Goal: Book appointment/travel/reservation

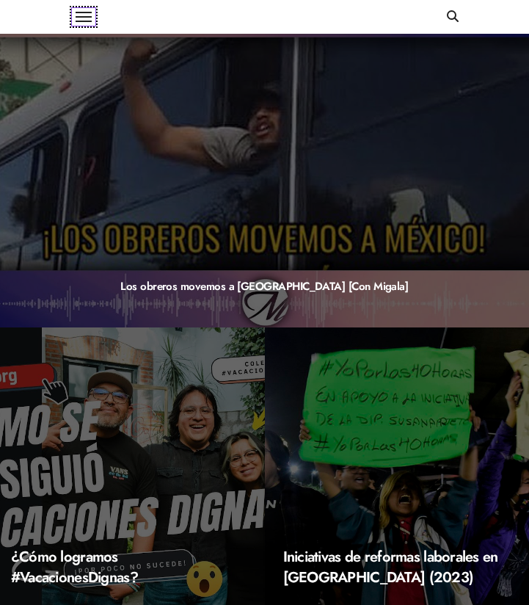
click at [89, 13] on button at bounding box center [83, 16] width 25 height 19
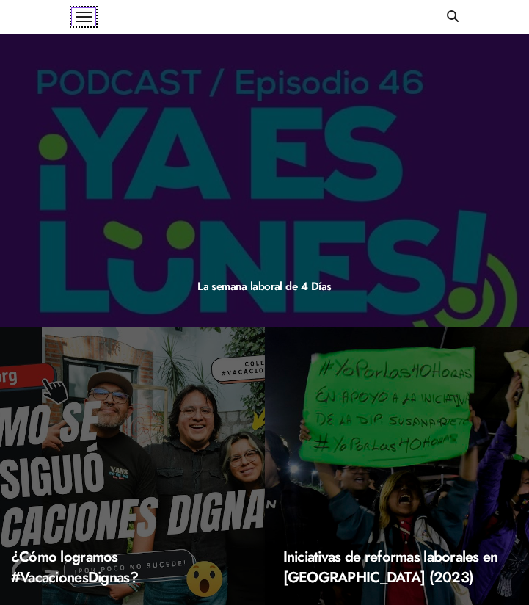
click at [83, 18] on button at bounding box center [83, 16] width 25 height 19
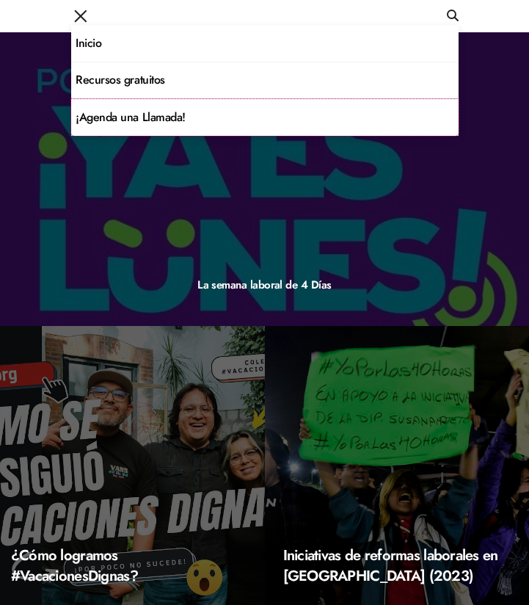
click at [98, 126] on link "¡Agenda una Llamada!" at bounding box center [265, 117] width 388 height 37
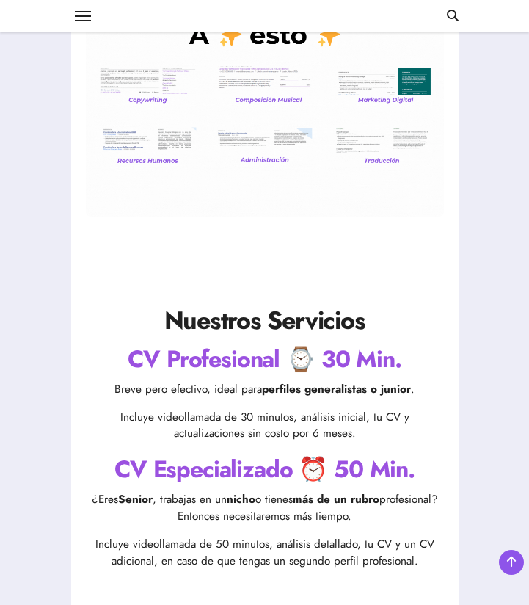
scroll to position [381, 0]
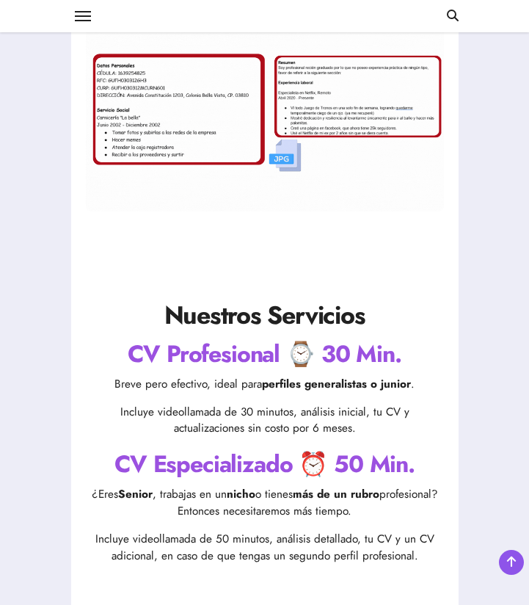
click at [267, 359] on h2 "CV Profesional ⌚ 30 Min." at bounding box center [265, 354] width 358 height 33
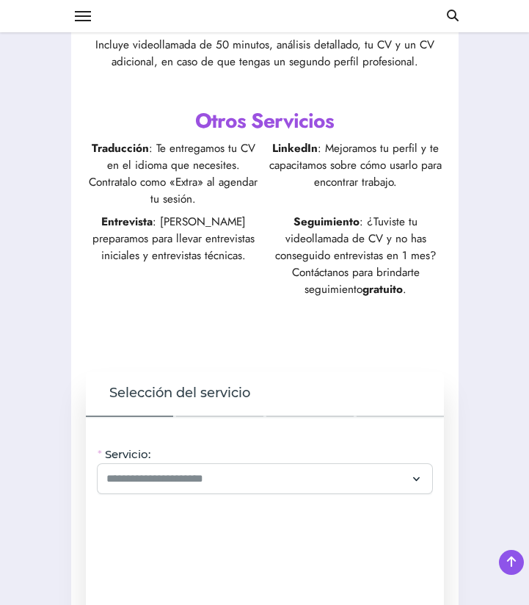
scroll to position [891, 0]
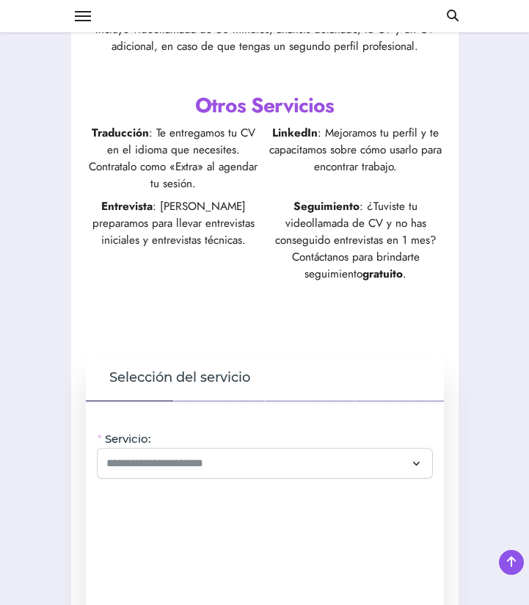
click at [209, 446] on div "Servicio:" at bounding box center [265, 455] width 335 height 48
click at [203, 468] on input "Servicio:" at bounding box center [256, 464] width 300 height 18
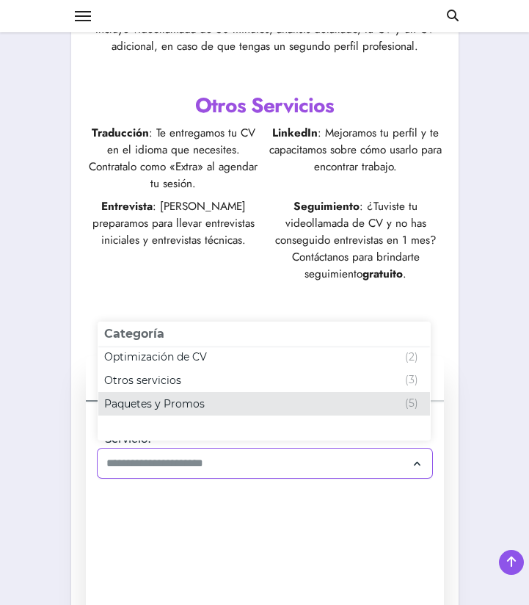
click at [206, 405] on div "Paquetes y Promos (5)" at bounding box center [261, 404] width 314 height 18
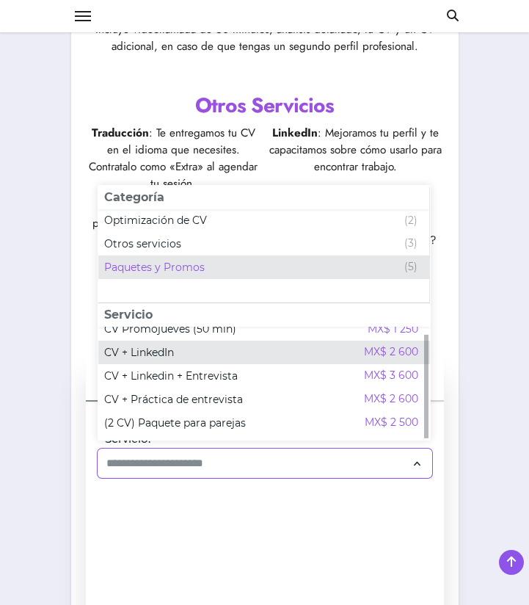
scroll to position [0, 0]
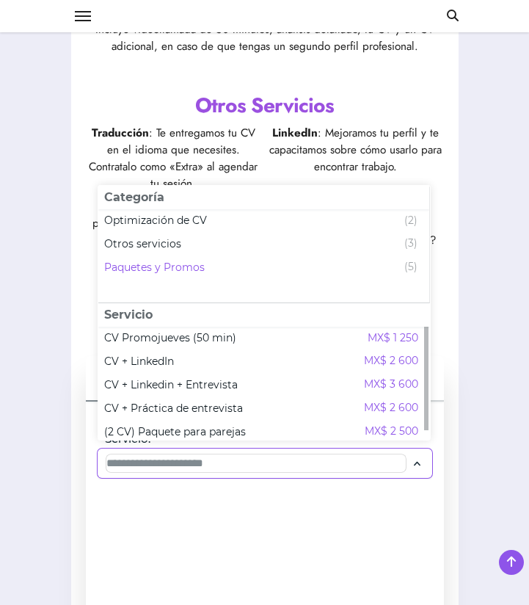
click at [207, 467] on input "Servicio:" at bounding box center [256, 464] width 300 height 18
click at [213, 457] on input "Servicio:" at bounding box center [256, 464] width 300 height 18
click at [363, 472] on div at bounding box center [265, 463] width 335 height 29
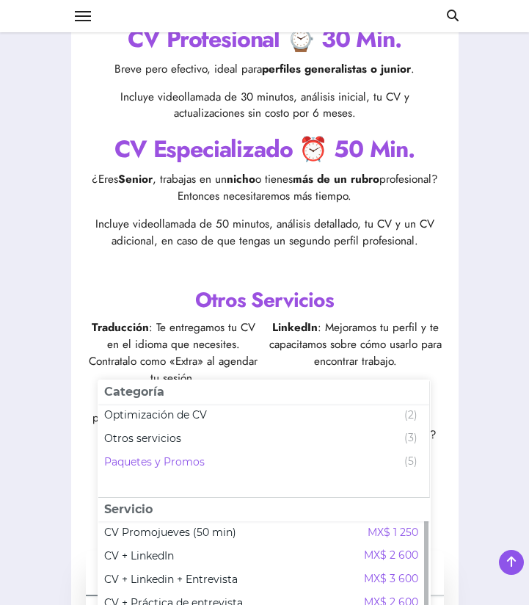
scroll to position [698, 0]
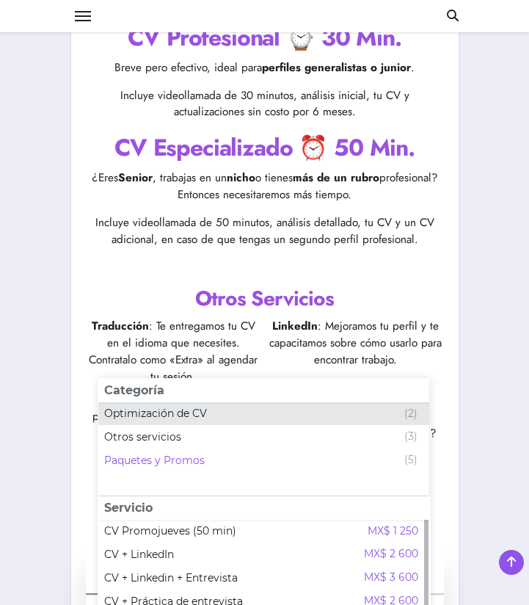
click at [276, 410] on div "Optimización de CV (2)" at bounding box center [261, 414] width 314 height 18
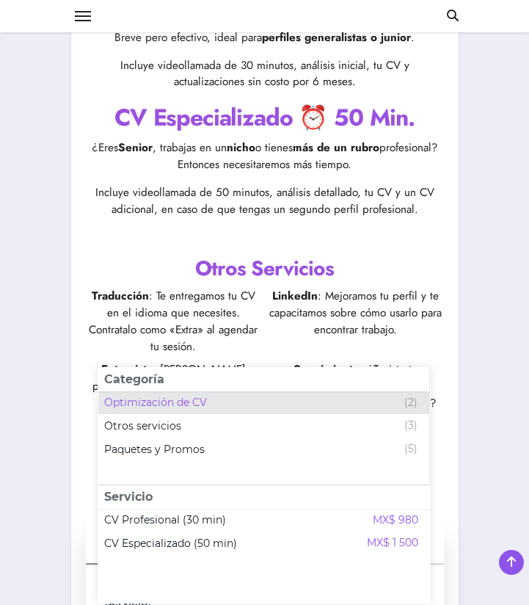
scroll to position [737, 0]
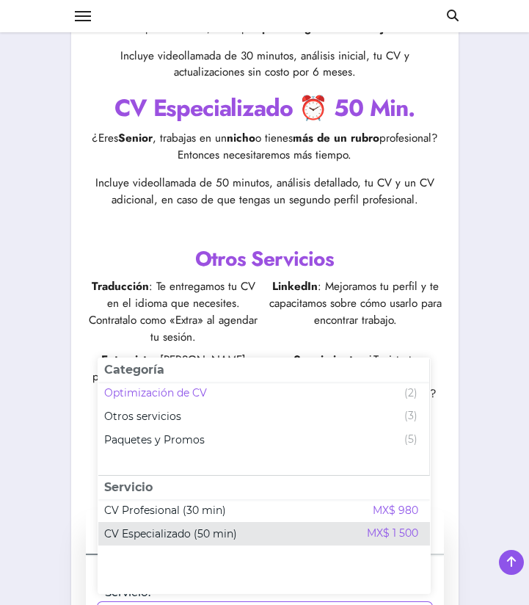
click at [256, 538] on div "CV Especializado (50 min) MX$ 1 500" at bounding box center [261, 534] width 314 height 18
type input "**********"
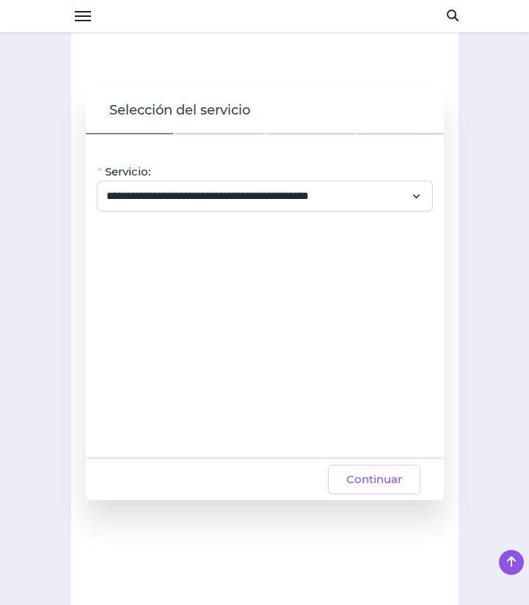
scroll to position [1179, 0]
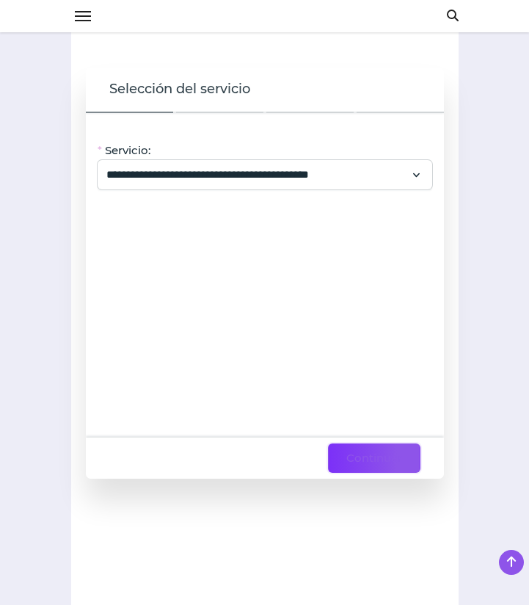
click at [390, 471] on button "Continuar" at bounding box center [374, 458] width 93 height 29
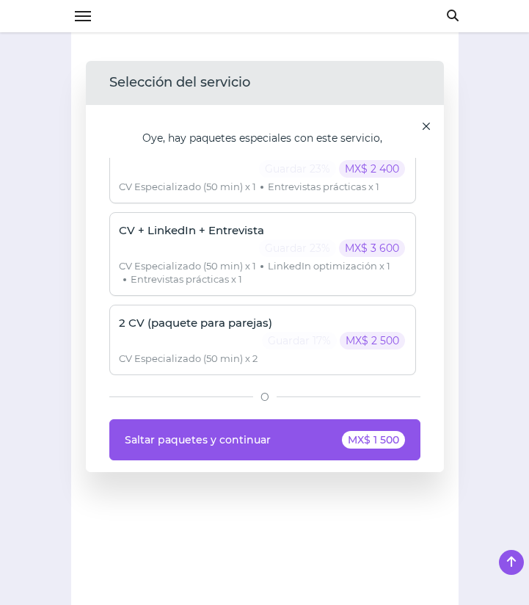
scroll to position [1166, 0]
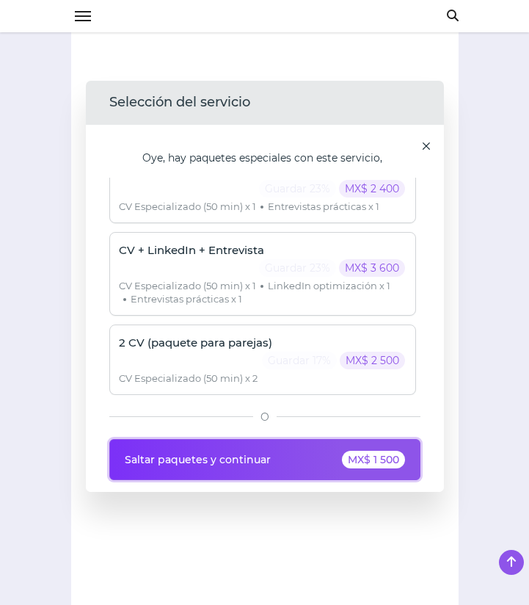
click at [292, 460] on button "Saltar paquetes y continuar MX$ 1 500" at bounding box center [264, 459] width 311 height 41
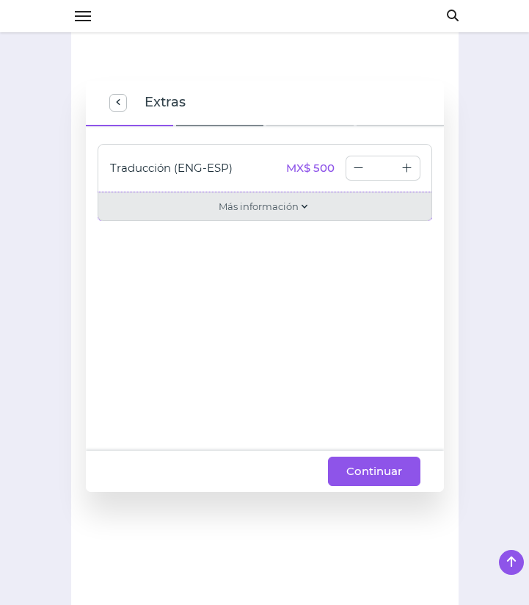
click at [294, 200] on span "Más información" at bounding box center [259, 206] width 80 height 15
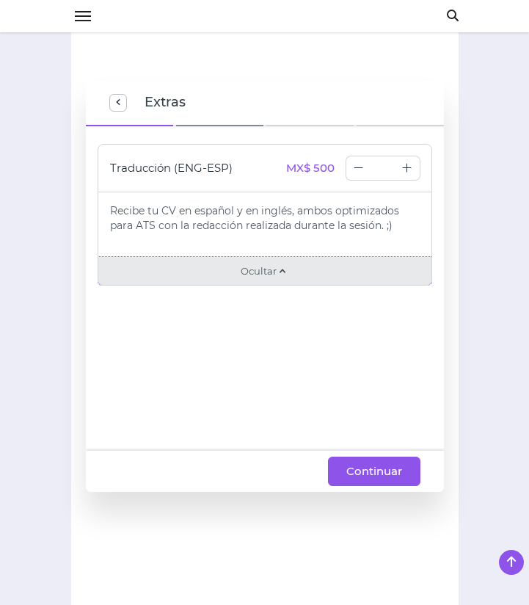
click at [283, 283] on div "Ocultar" at bounding box center [265, 271] width 335 height 29
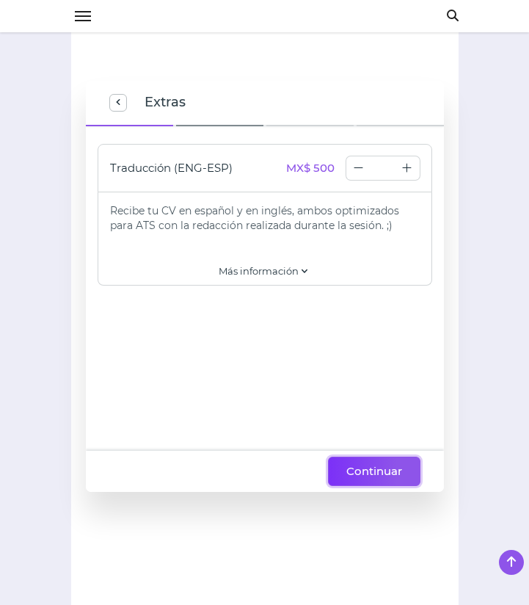
click at [363, 468] on span "Continuar" at bounding box center [375, 472] width 56 height 18
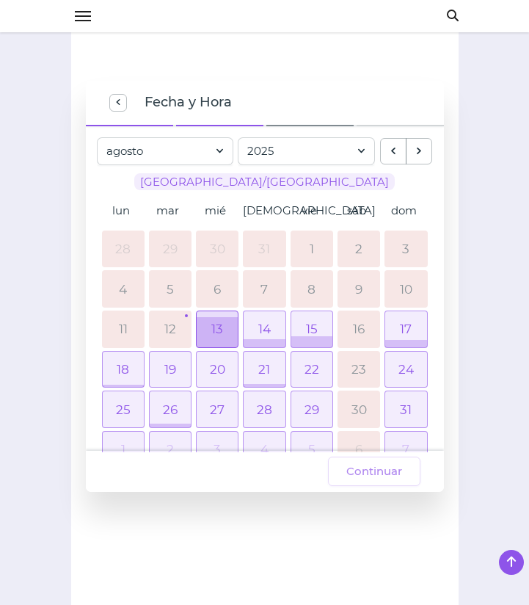
click at [226, 325] on div at bounding box center [217, 331] width 41 height 29
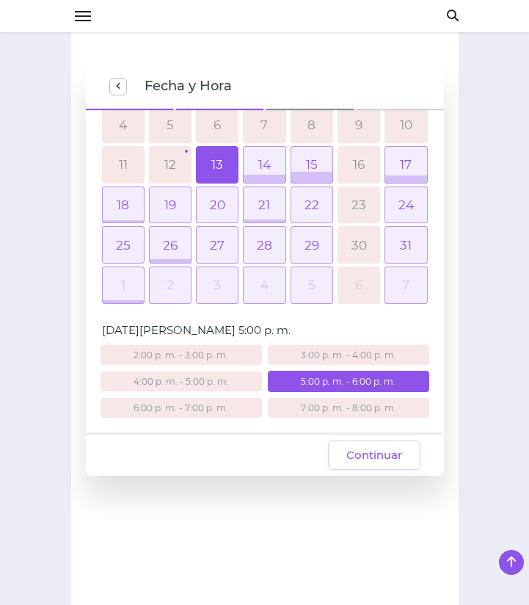
scroll to position [1193, 0]
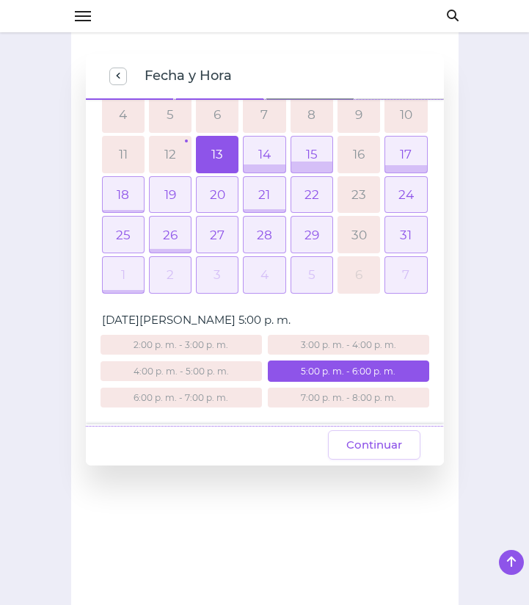
click at [220, 340] on div "2:00 p. m. - 3:00 p. m." at bounding box center [182, 345] width 162 height 20
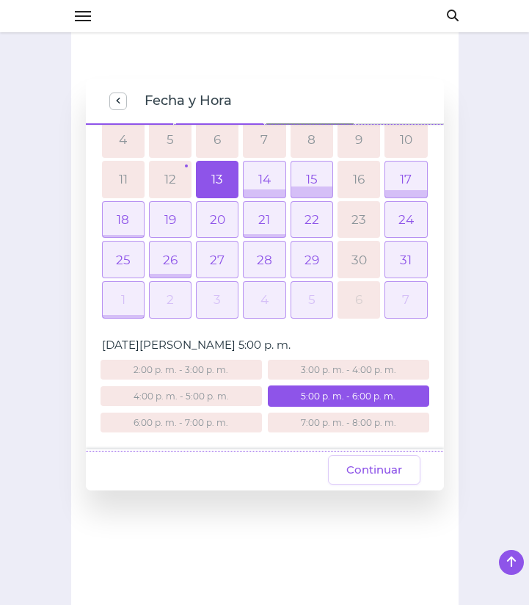
scroll to position [146, 0]
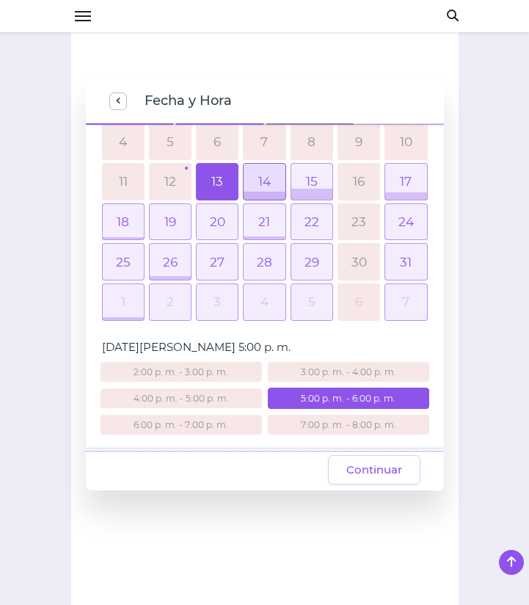
click at [274, 186] on div at bounding box center [264, 182] width 41 height 36
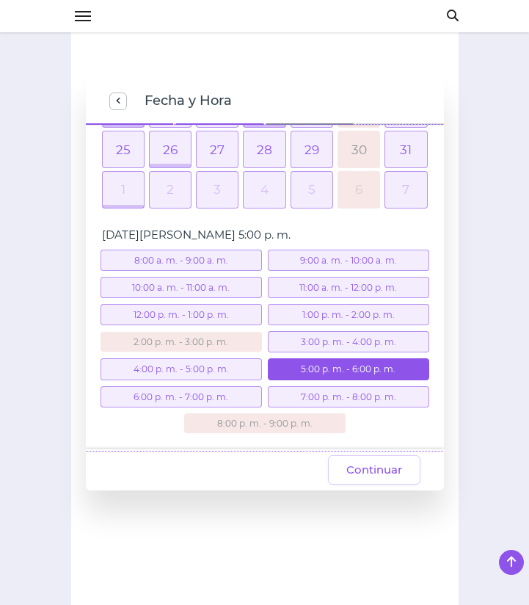
scroll to position [259, 0]
click at [135, 263] on div "8:00 a. m. - 9:00 a. m." at bounding box center [182, 260] width 162 height 21
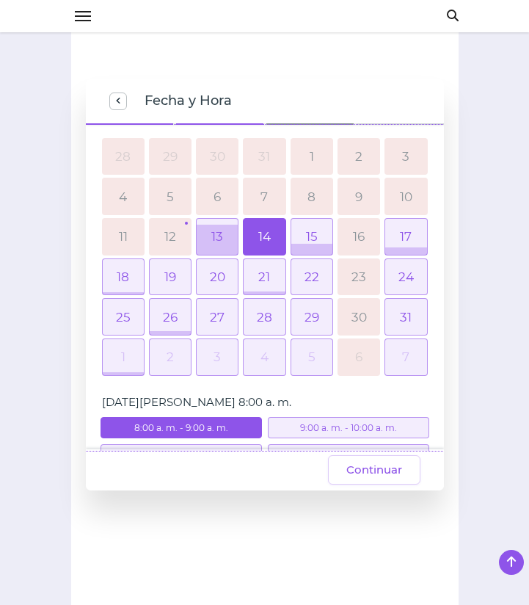
scroll to position [18, 0]
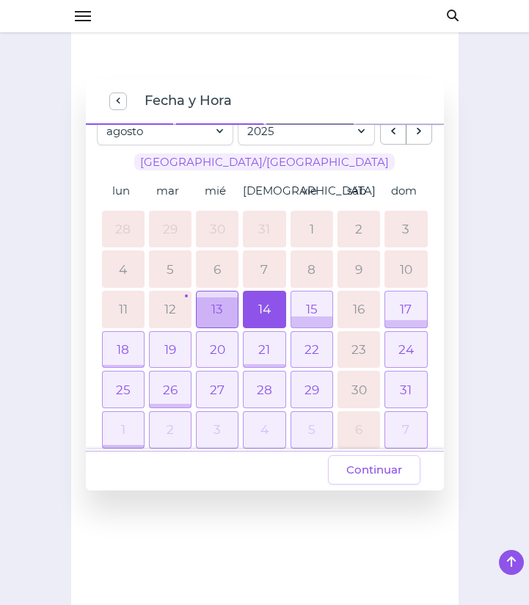
click at [222, 302] on div at bounding box center [217, 311] width 41 height 29
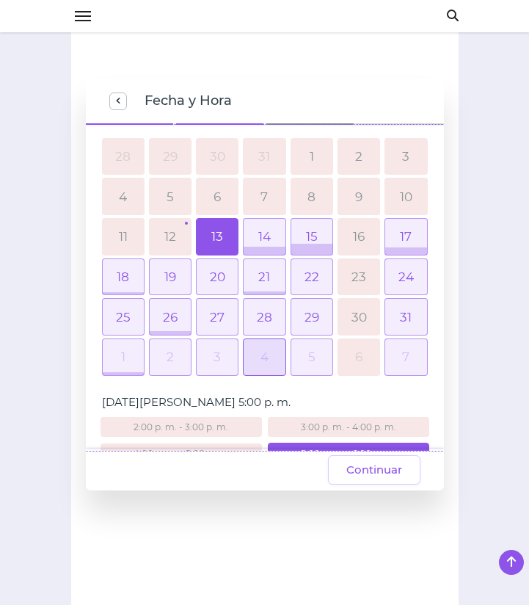
scroll to position [148, 0]
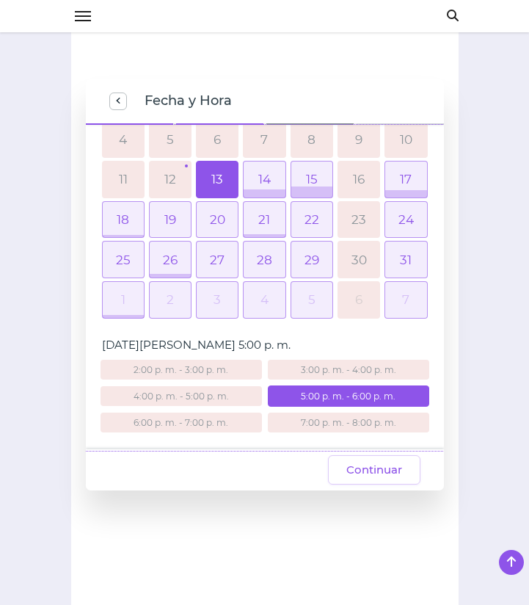
click at [167, 176] on link "12" at bounding box center [170, 179] width 12 height 12
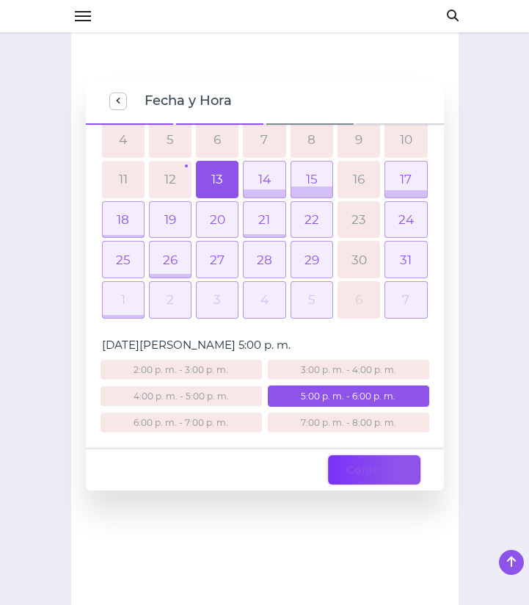
click at [359, 478] on span "Continuar" at bounding box center [375, 470] width 56 height 18
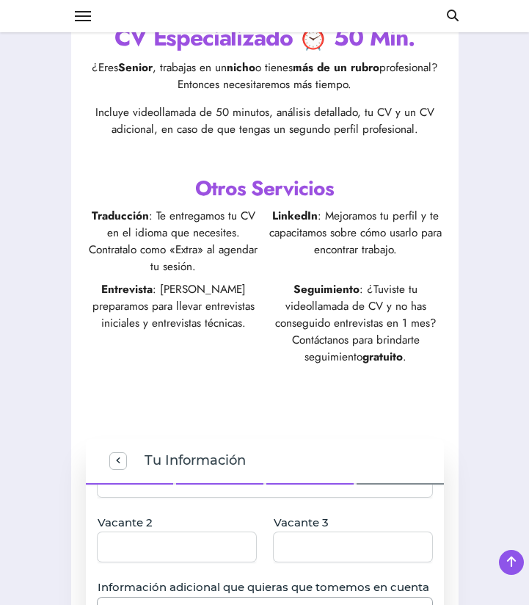
scroll to position [774, 0]
